Goal: Task Accomplishment & Management: Use online tool/utility

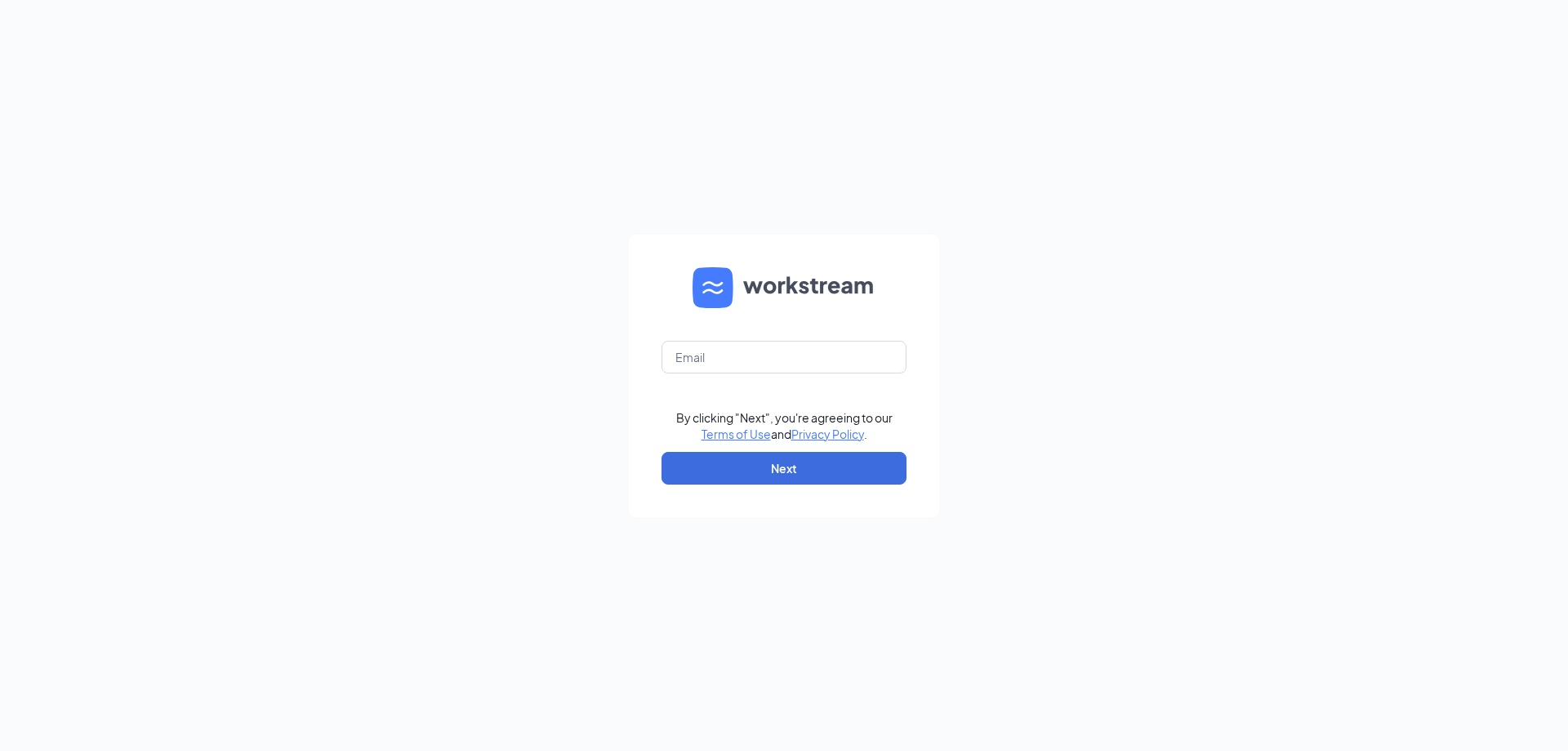
click at [804, 338] on form "By clicking "Next", you're agreeing to our Terms of Use and Privacy Policy . Ne…" at bounding box center [784, 376] width 310 height 283
click at [790, 360] on input "text" at bounding box center [784, 357] width 245 height 33
type input "gfi@avantsmgmt.com"
click at [786, 474] on button "Next" at bounding box center [784, 468] width 245 height 33
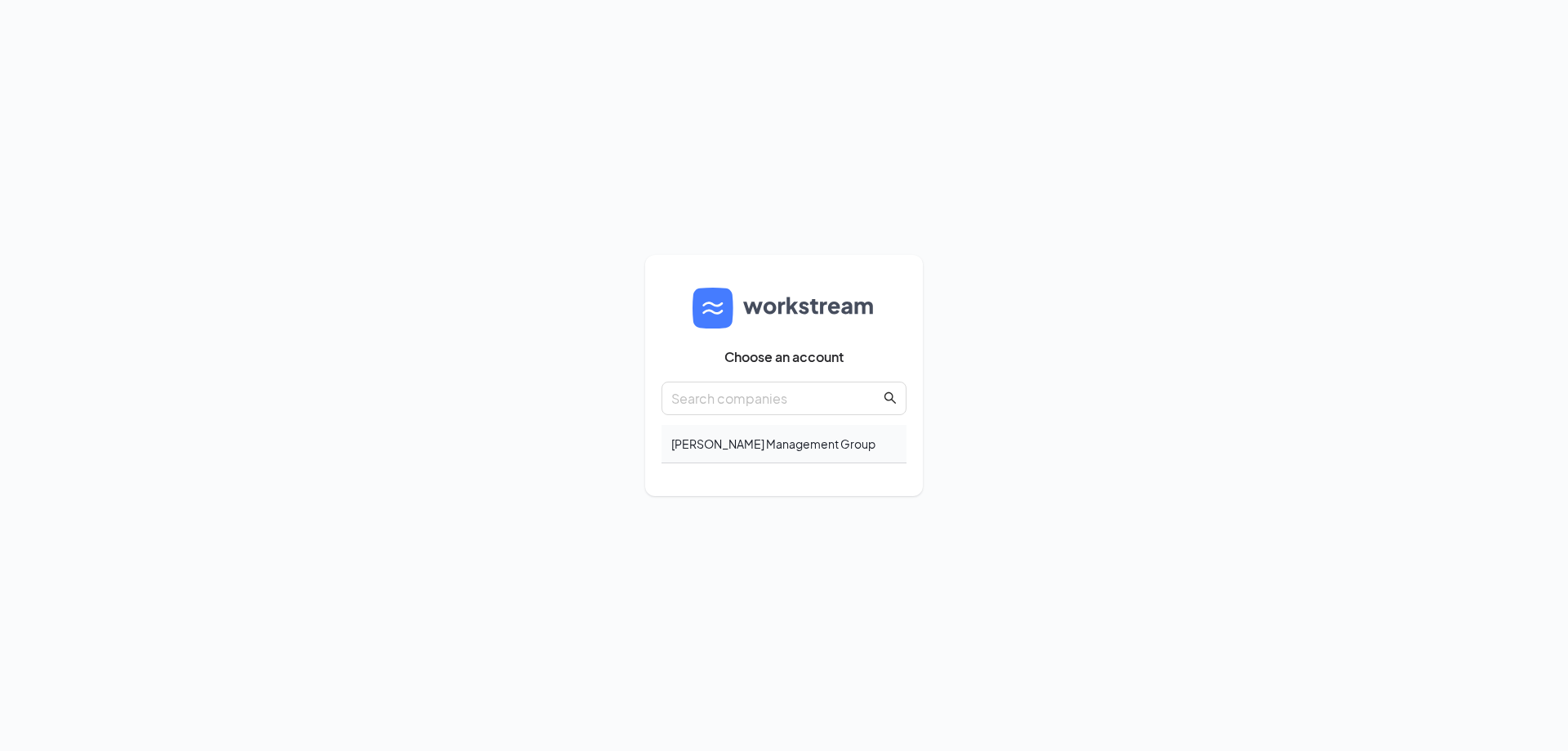
click at [739, 438] on div "[PERSON_NAME] Management Group" at bounding box center [784, 444] width 245 height 38
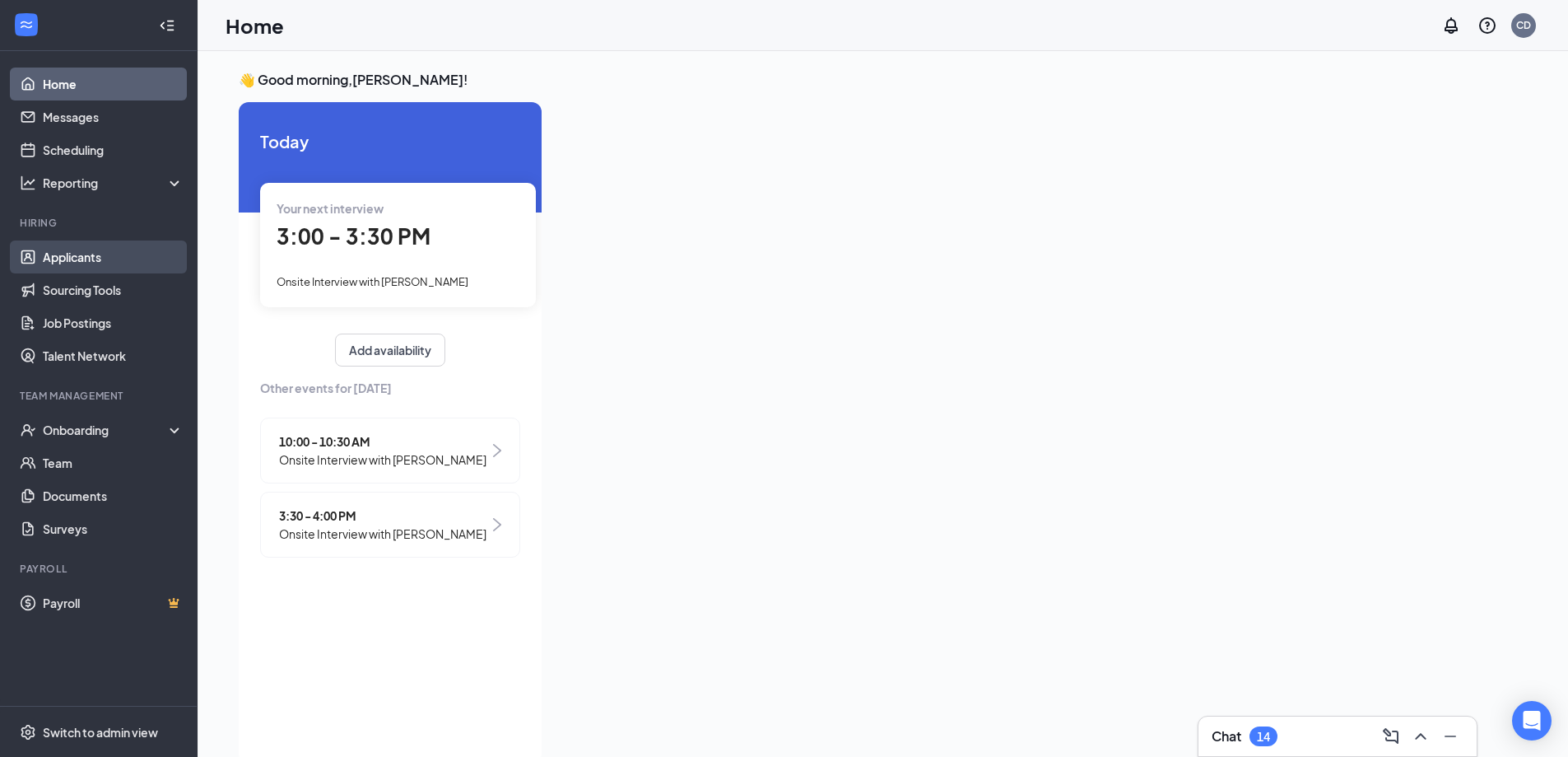
click at [111, 243] on link "Applicants" at bounding box center [113, 257] width 141 height 33
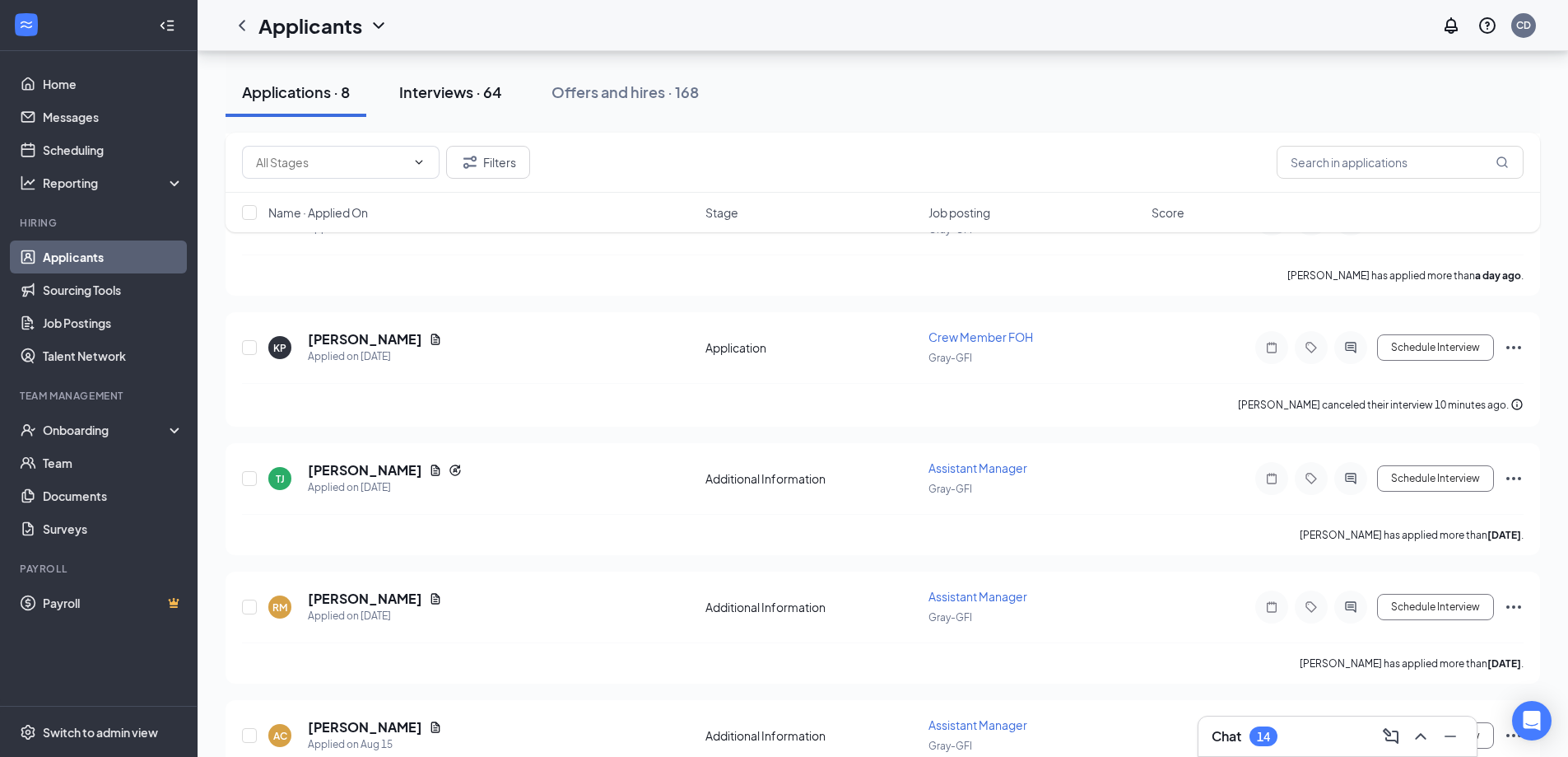
scroll to position [271, 0]
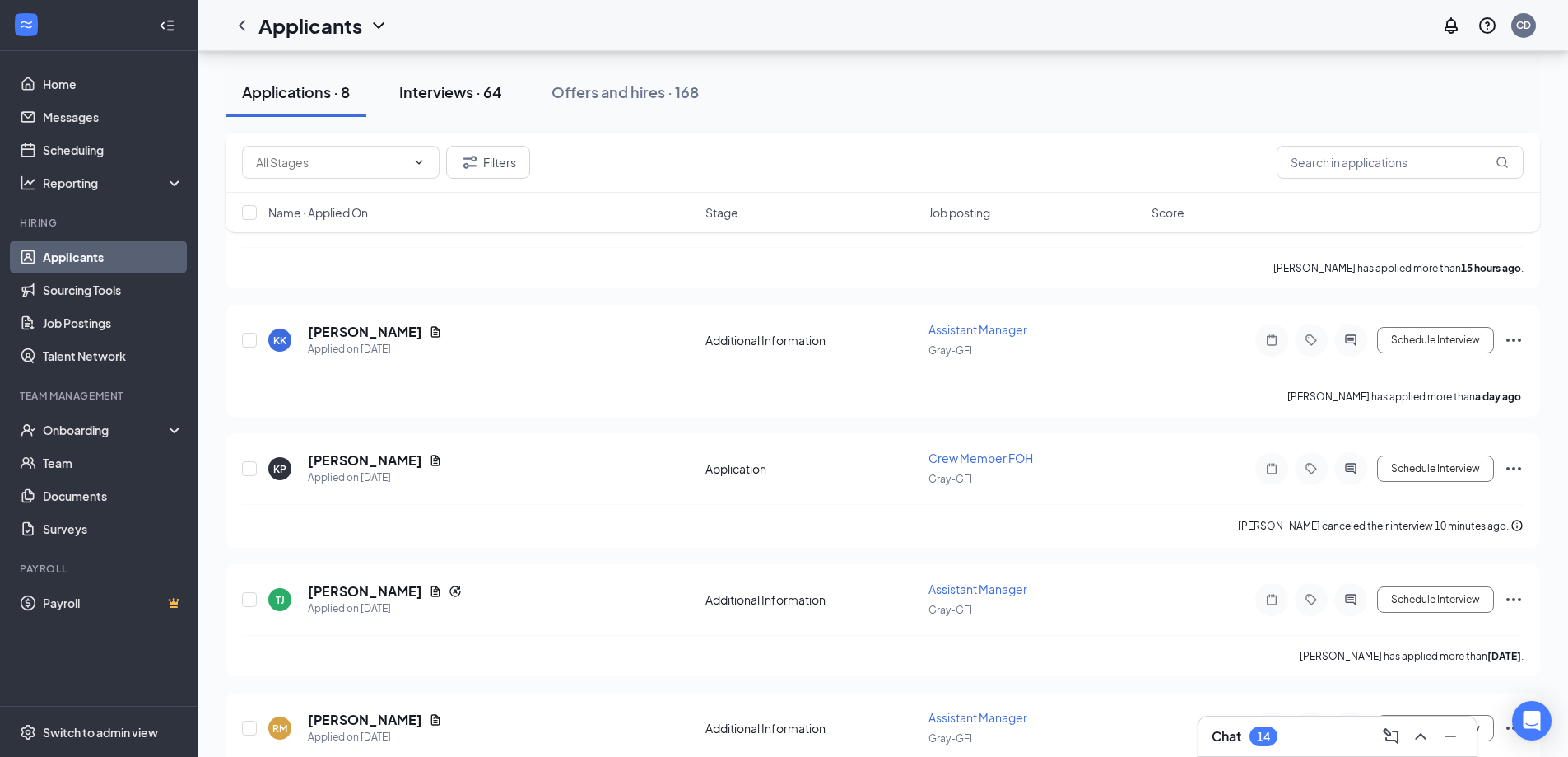
click at [476, 93] on div "Interviews · 64" at bounding box center [451, 91] width 103 height 20
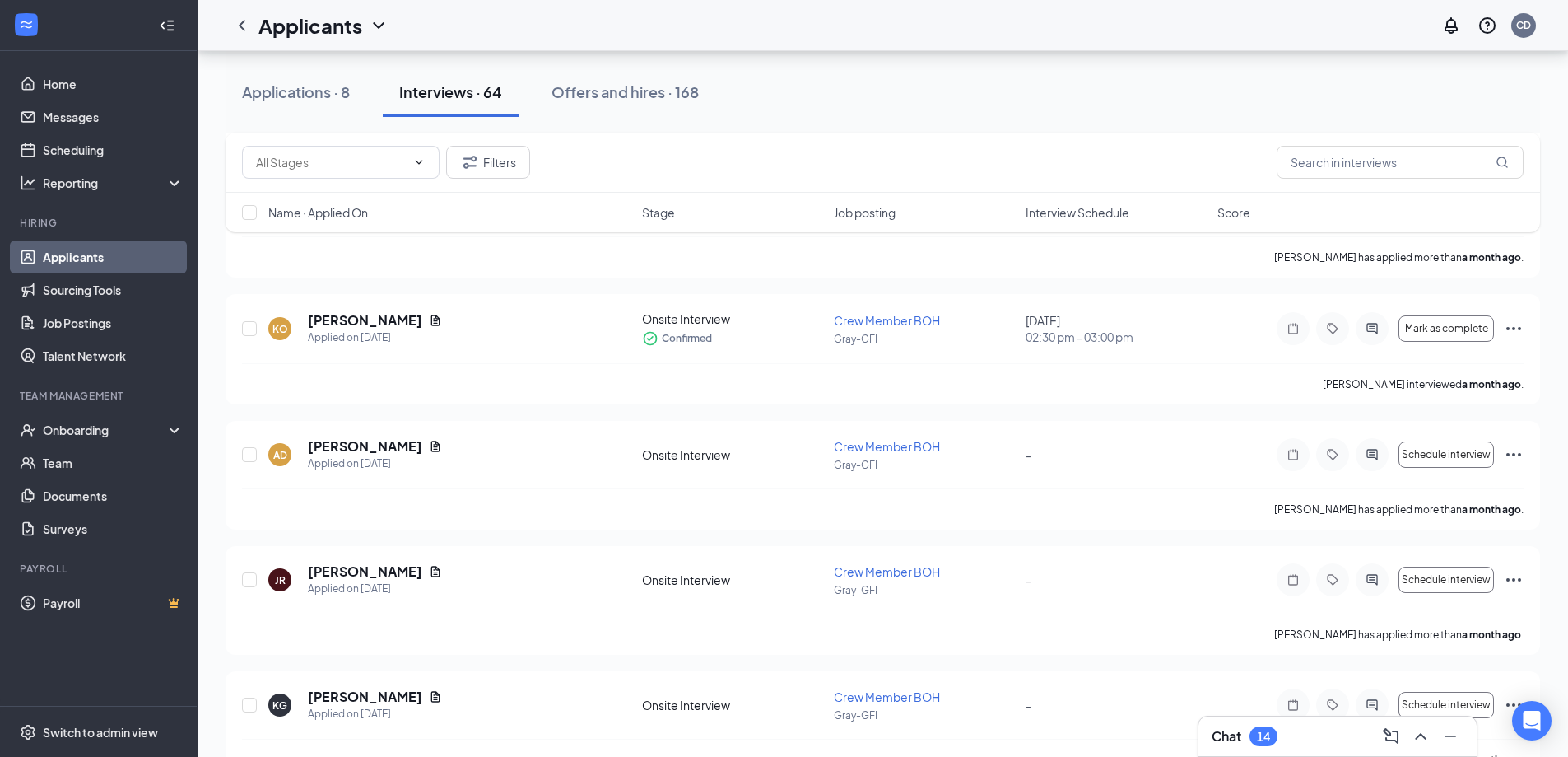
scroll to position [6998, 0]
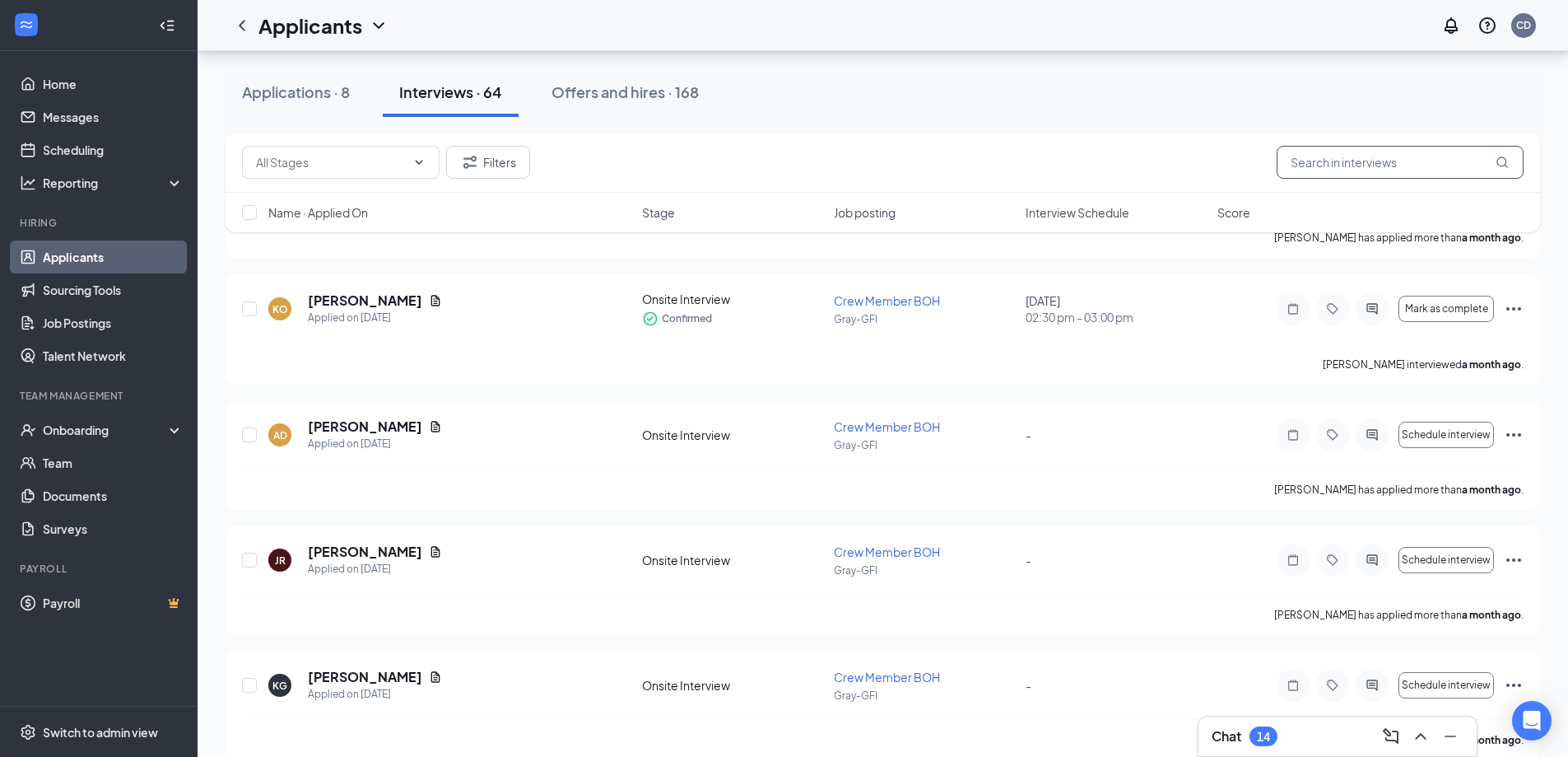
click at [1364, 162] on input "text" at bounding box center [1401, 162] width 247 height 33
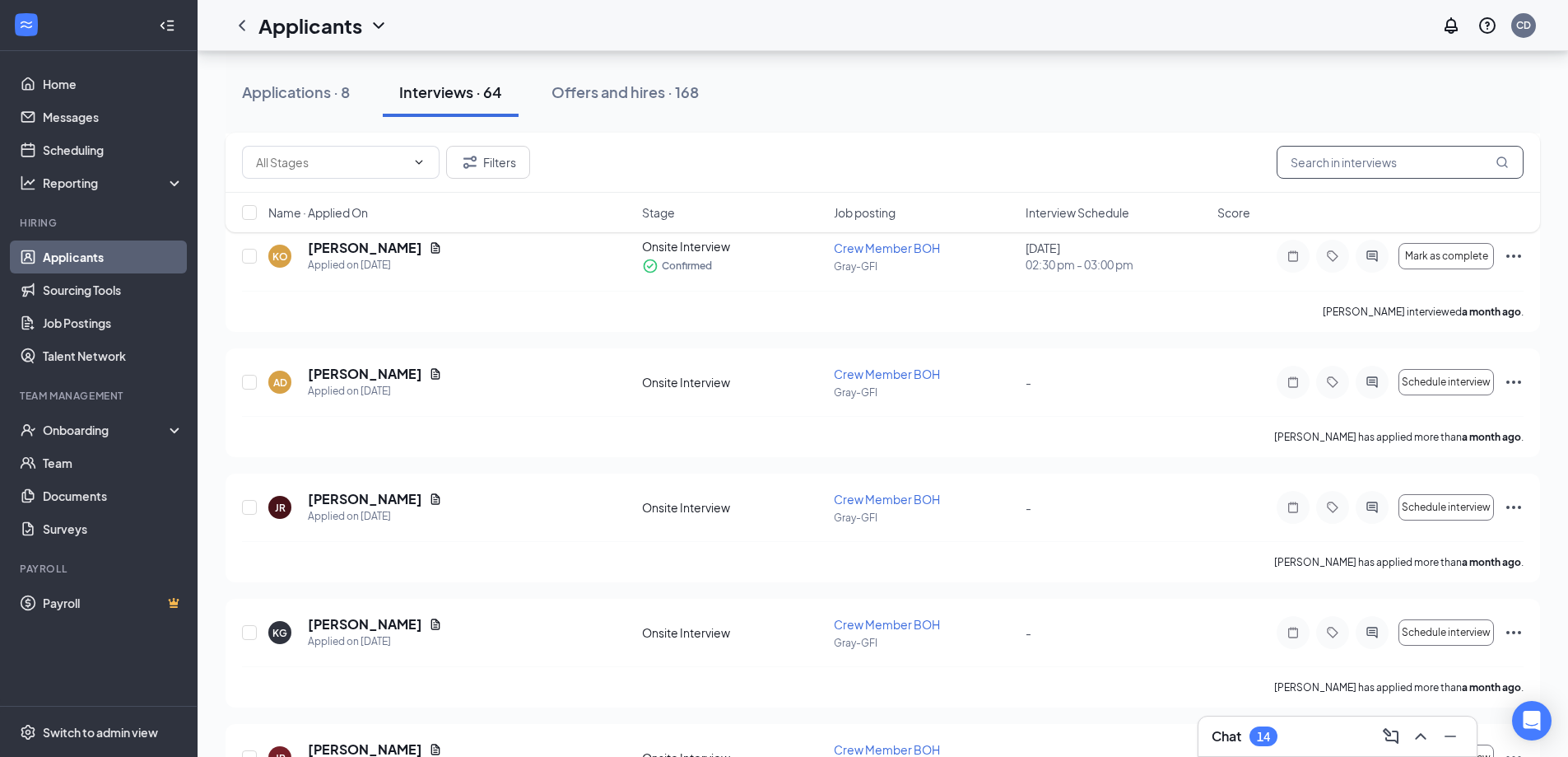
scroll to position [7080, 0]
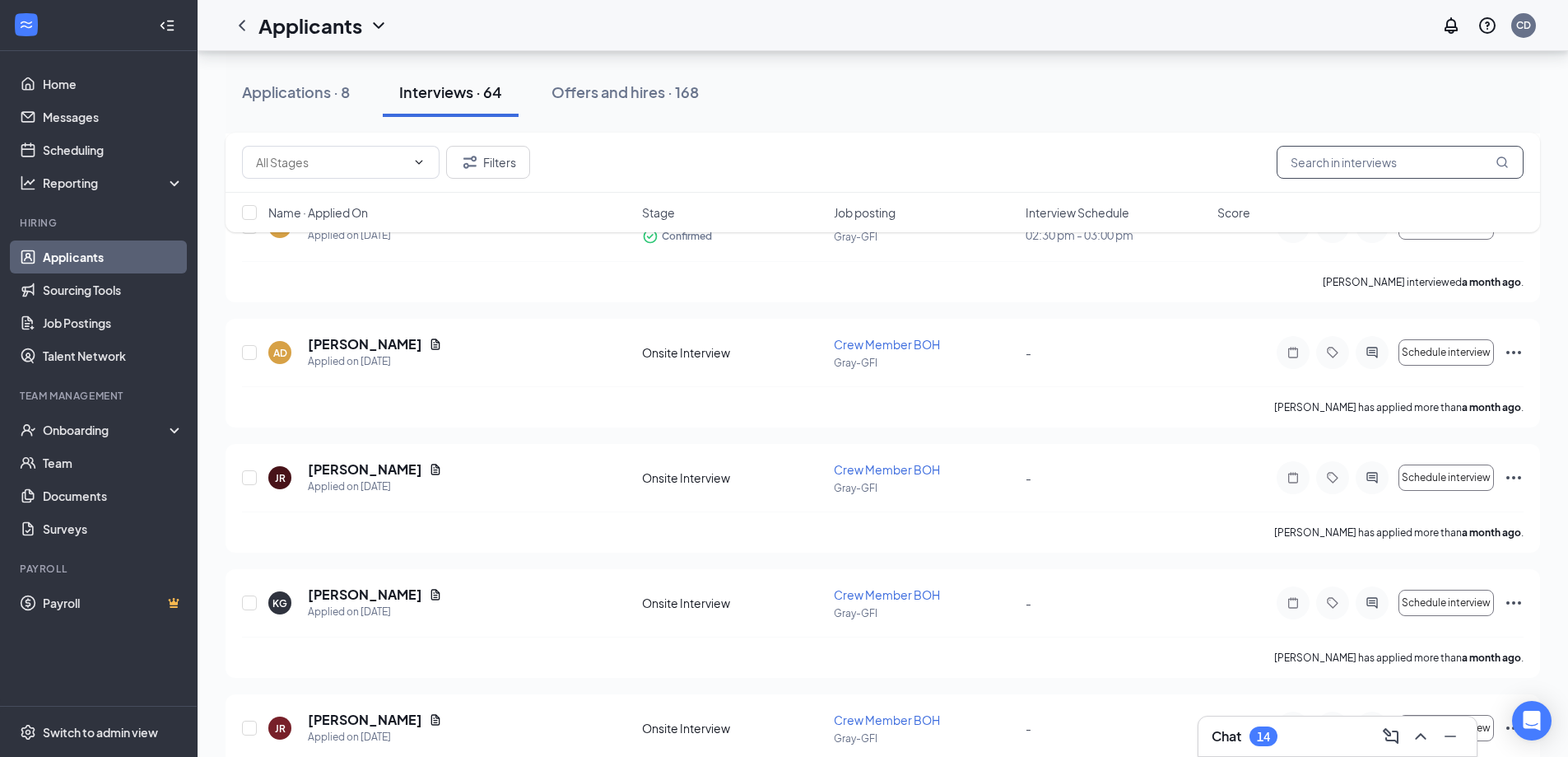
click at [1452, 154] on input "text" at bounding box center [1401, 162] width 247 height 33
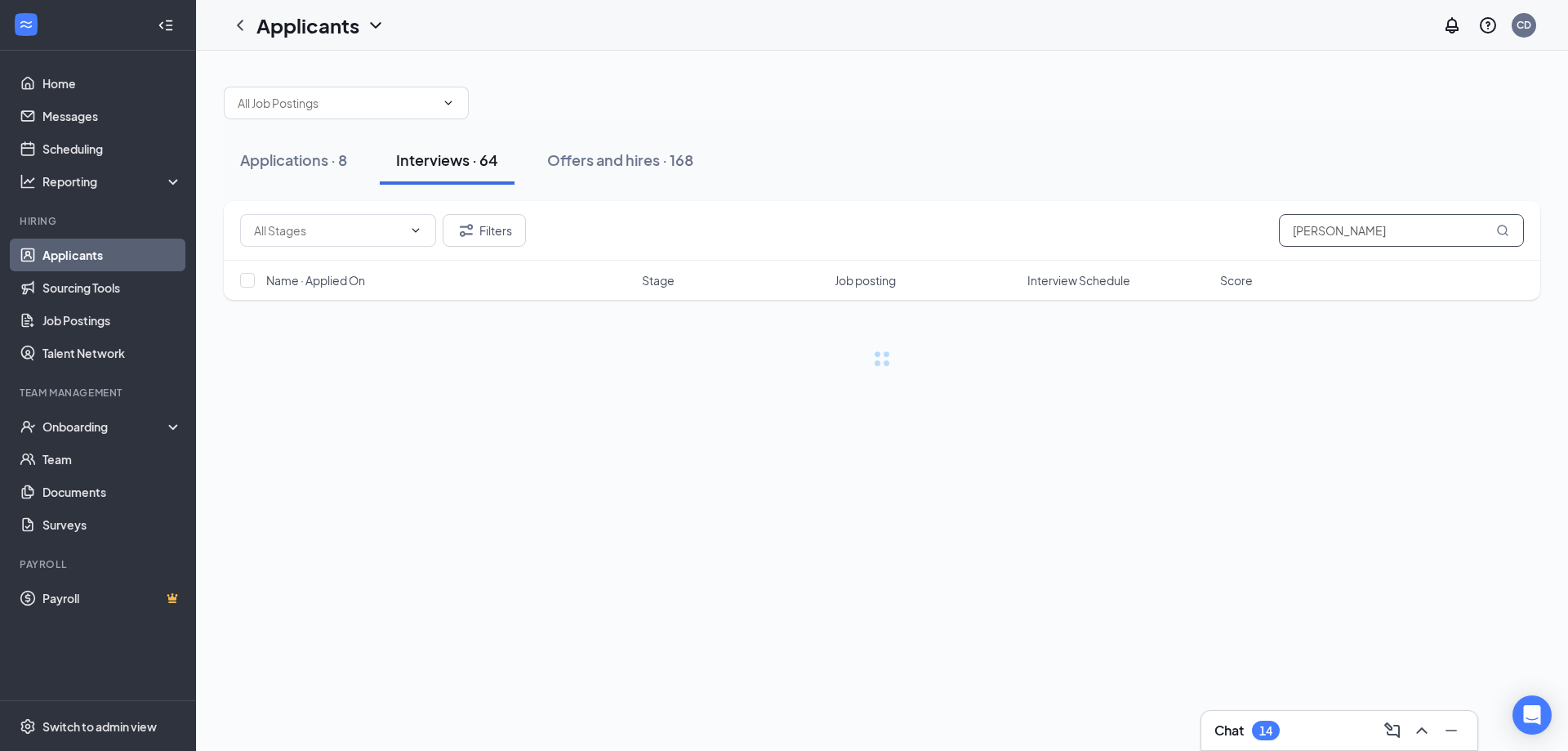
type input "Justin Epps"
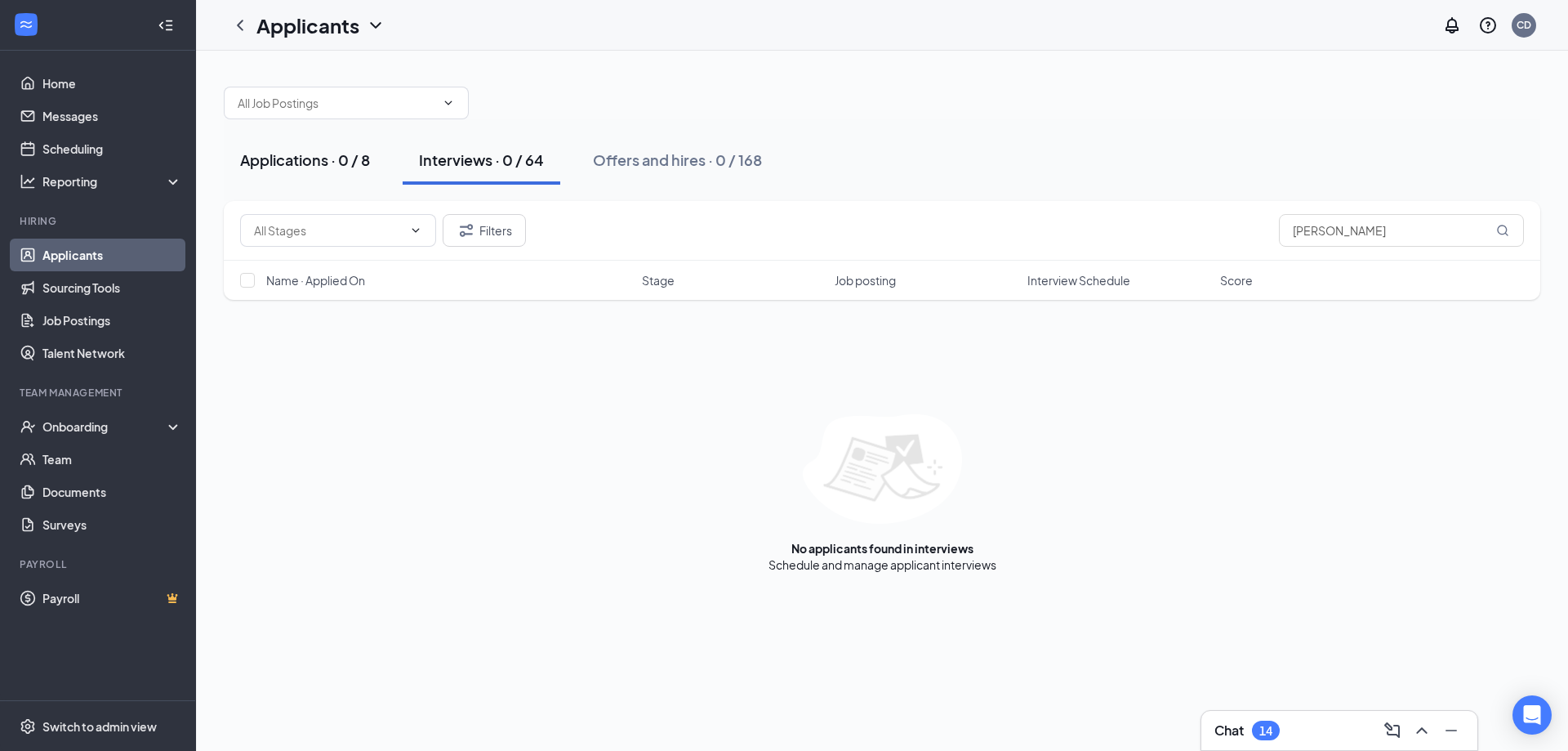
click at [292, 167] on div "Applications · 0 / 8" at bounding box center [306, 159] width 130 height 20
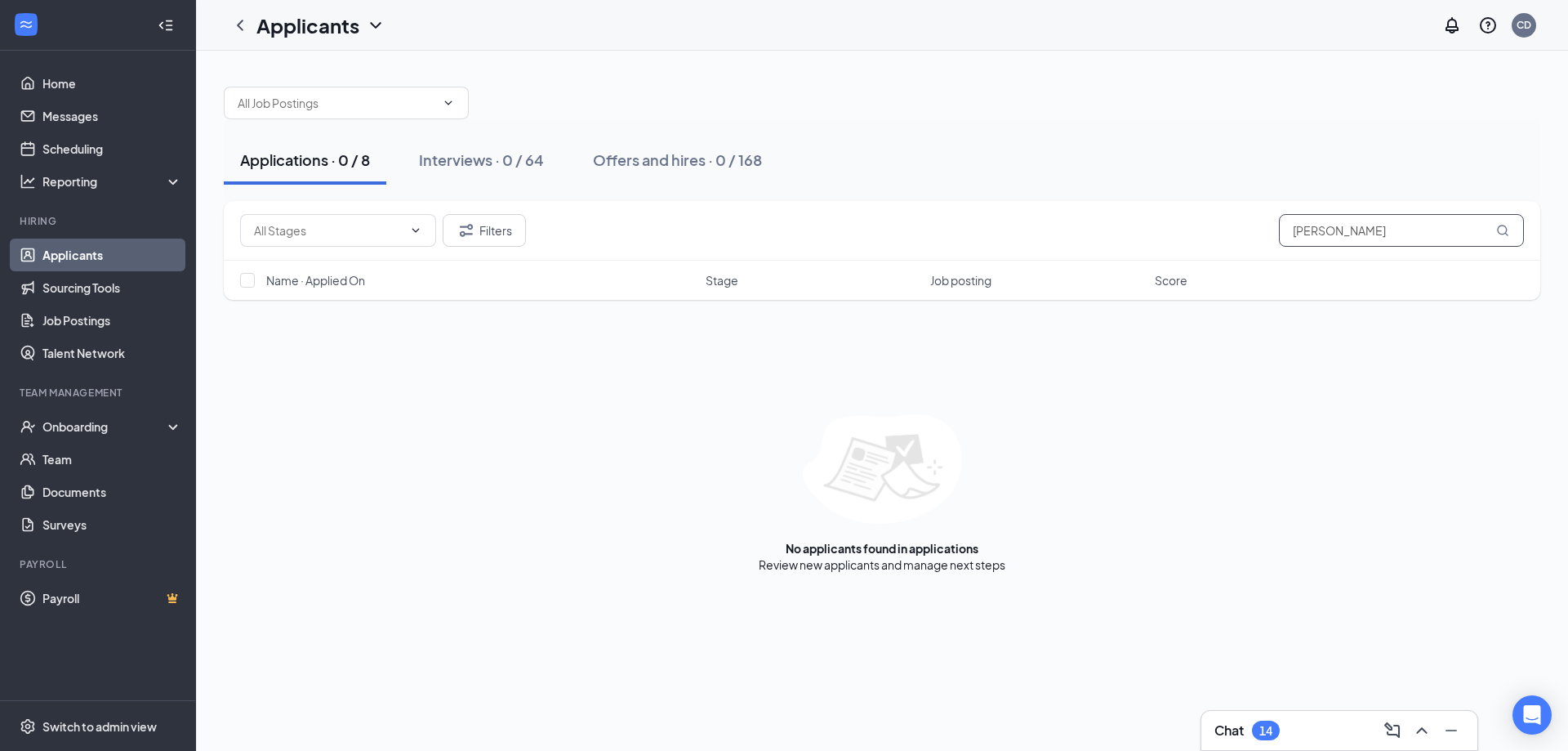
click at [1323, 233] on input "Justin Epps" at bounding box center [1401, 230] width 245 height 33
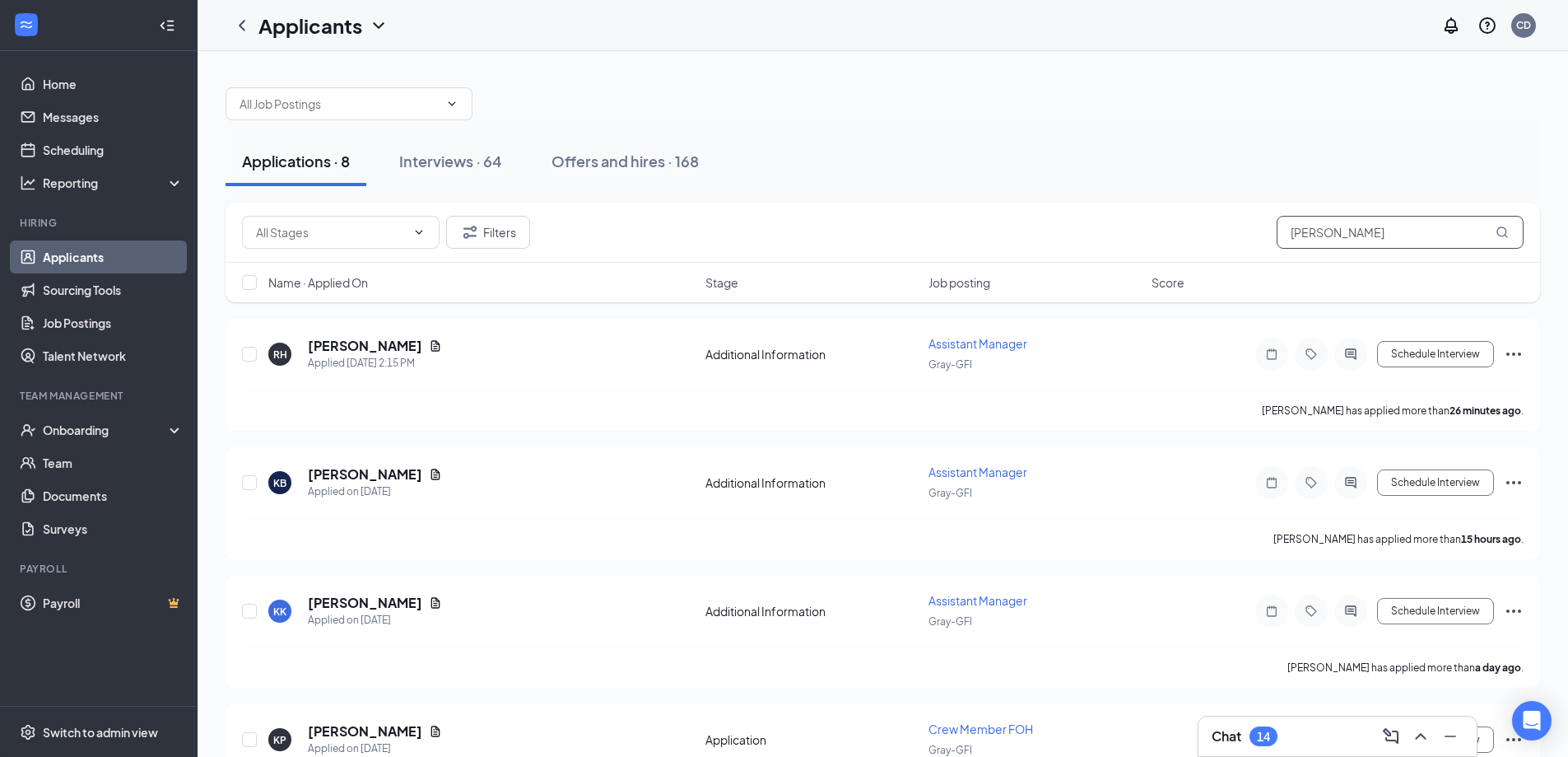
type input "Justin"
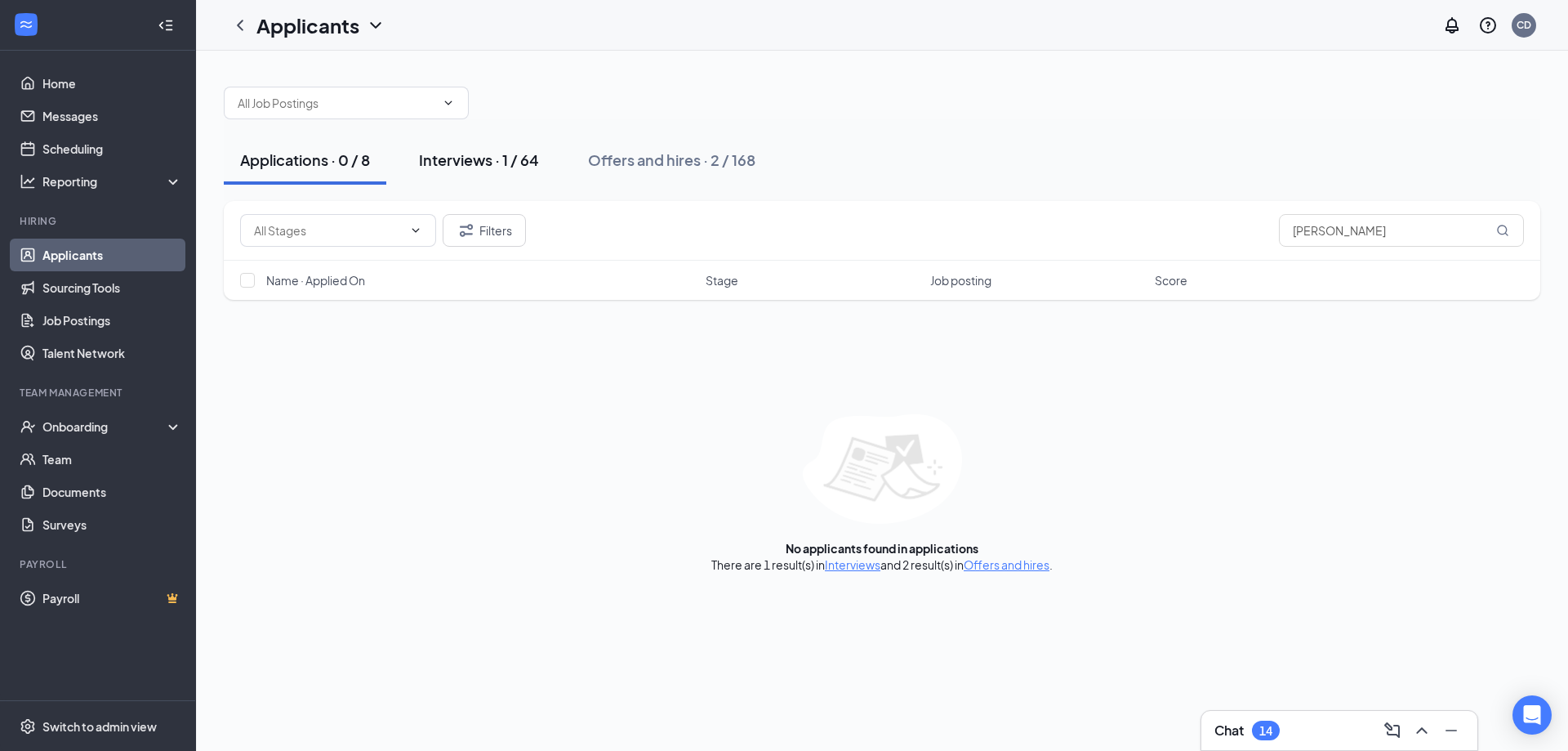
click at [448, 156] on div "Interviews · 1 / 64" at bounding box center [478, 159] width 120 height 20
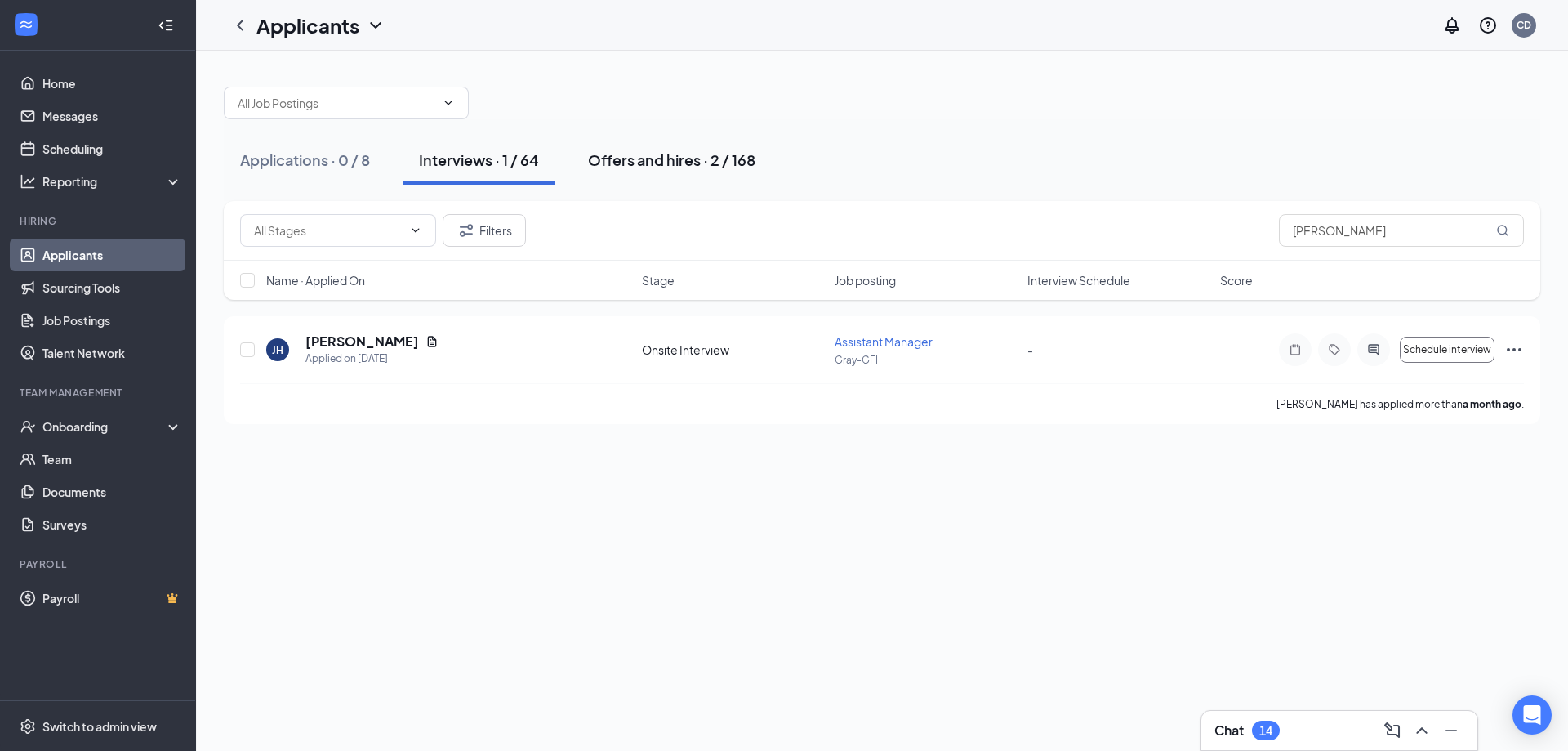
click at [647, 159] on div "Offers and hires · 2 / 168" at bounding box center [671, 159] width 168 height 20
